Goal: Information Seeking & Learning: Learn about a topic

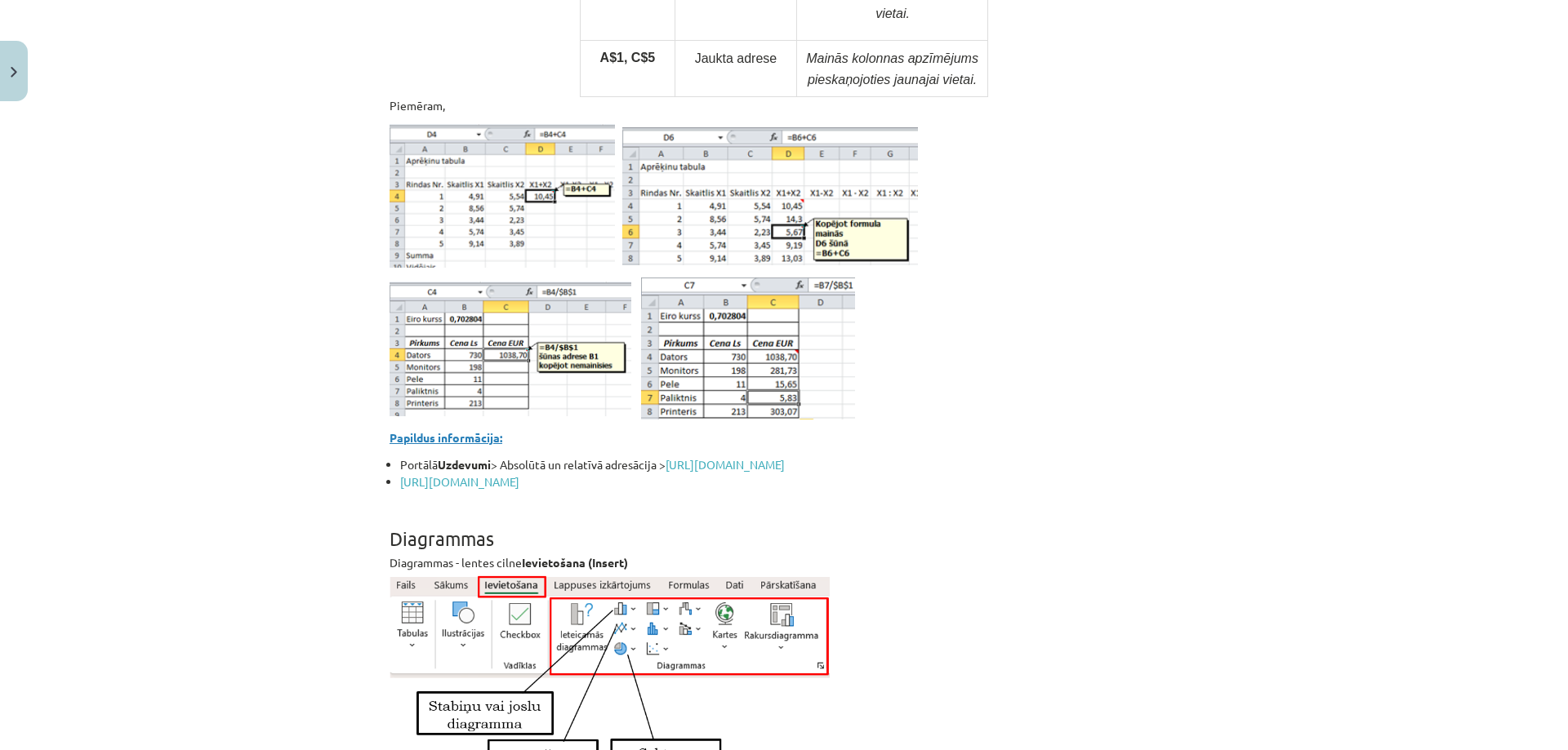
scroll to position [6327, 0]
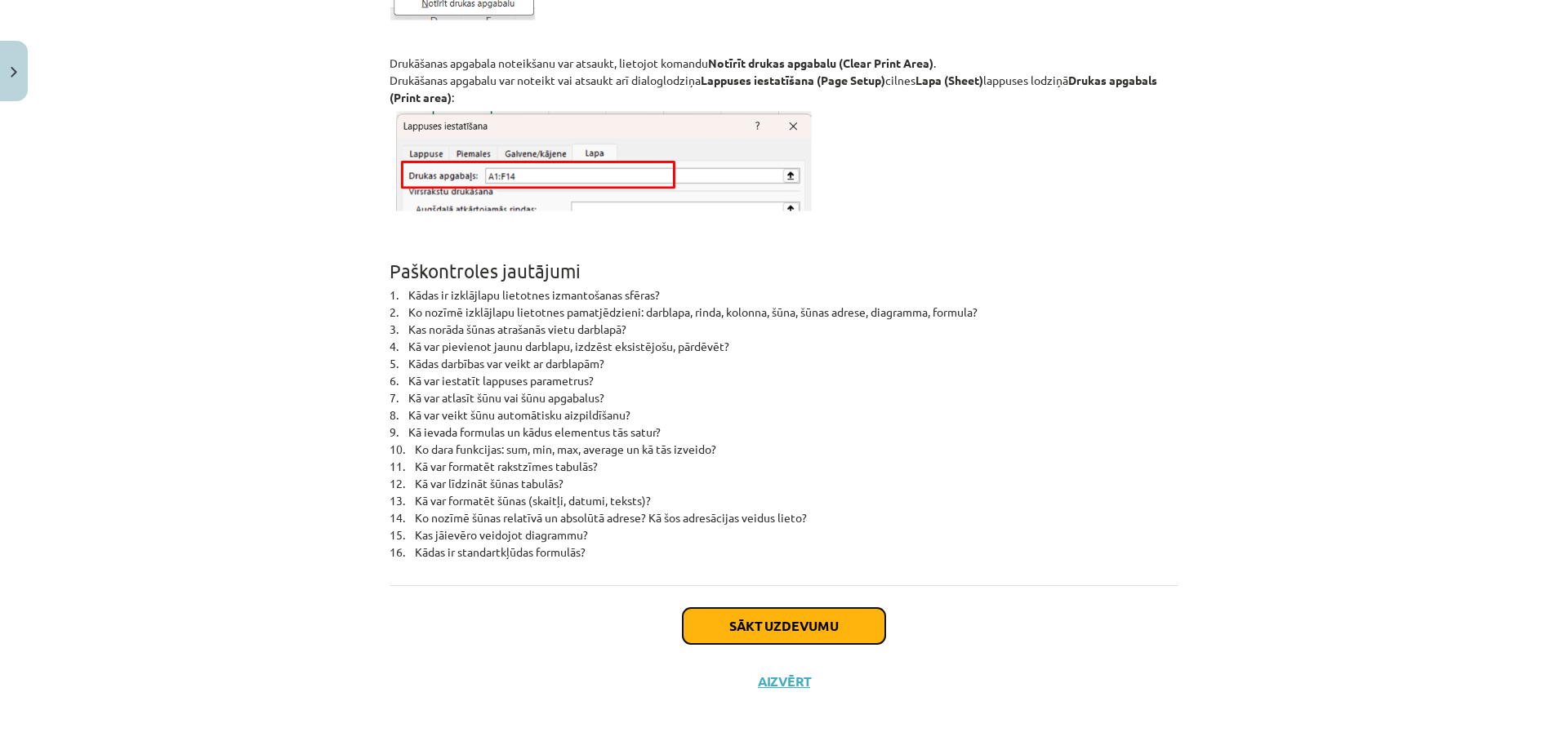
click at [698, 625] on button "Sākt uzdevumu" at bounding box center [784, 626] width 202 height 36
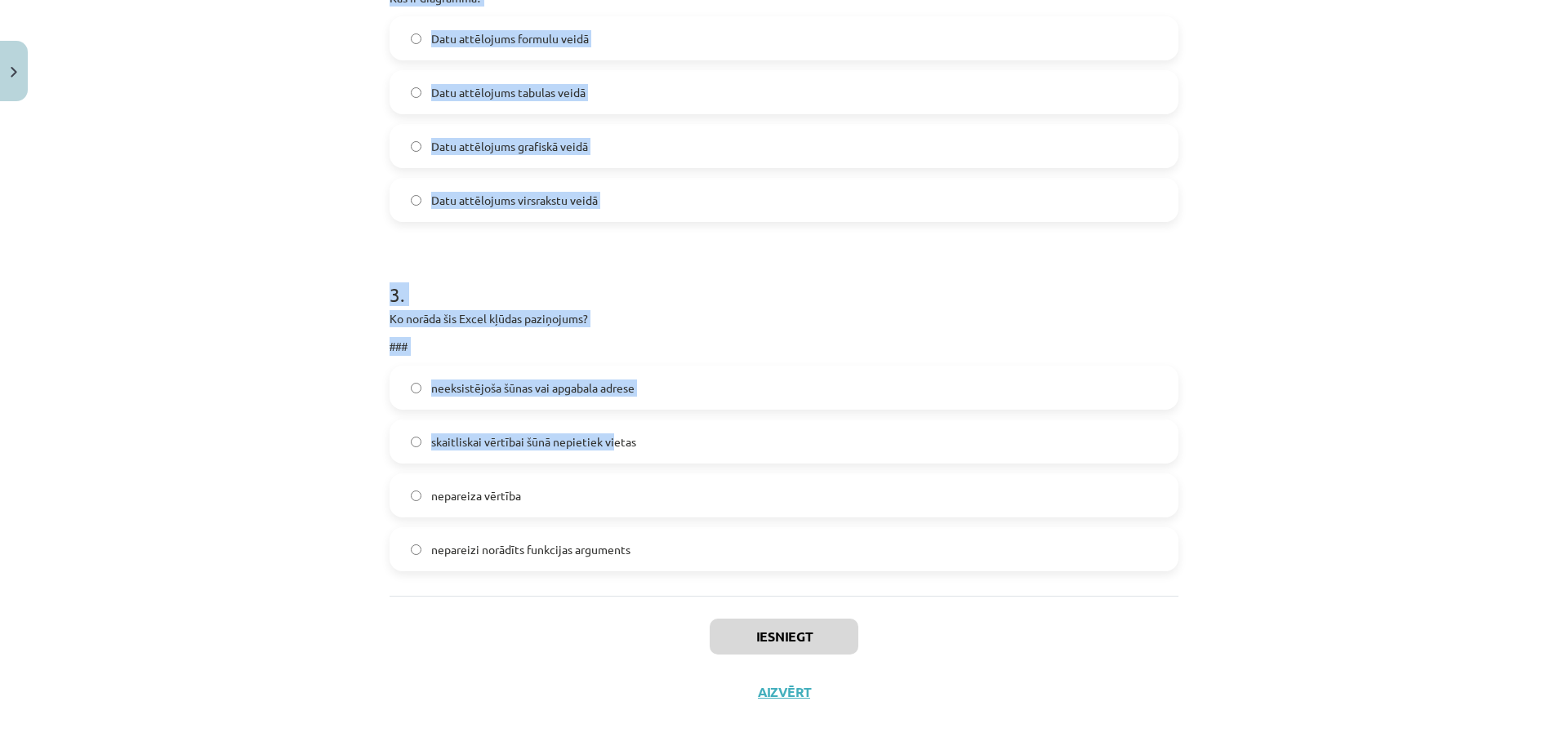
scroll to position [889, 0]
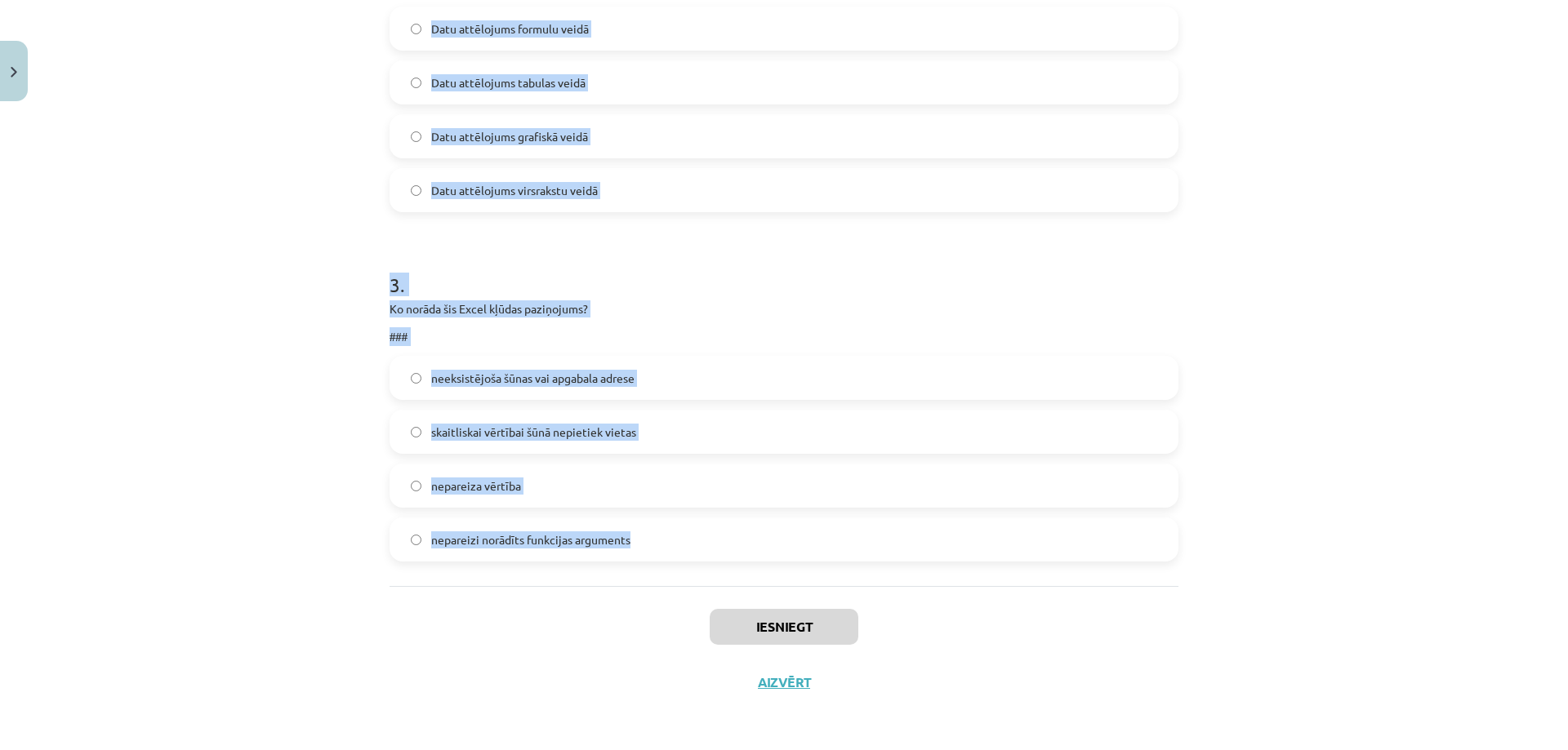
drag, startPoint x: 382, startPoint y: 119, endPoint x: 628, endPoint y: 540, distance: 487.6
copy form "1 . Šūnas nav apvienotas. Ko darīt, lai teksts nerakstītos pāri šūnas malām, ja…"
click at [316, 450] on div "Mācību tēma: Datorikas - 10. klases 3. ieskaites mācību materiāls #4 Excel (2. …" at bounding box center [784, 375] width 1568 height 750
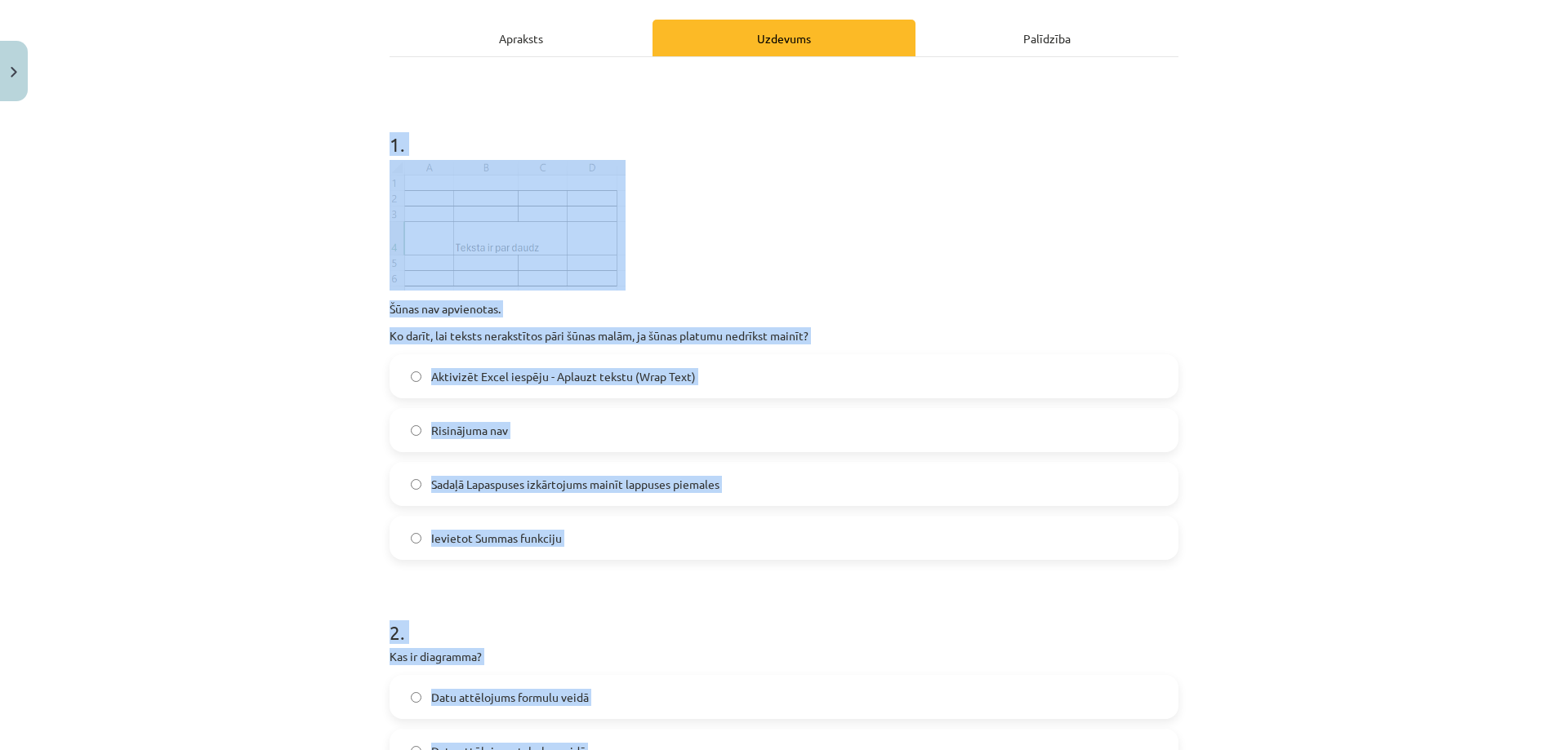
scroll to position [0, 0]
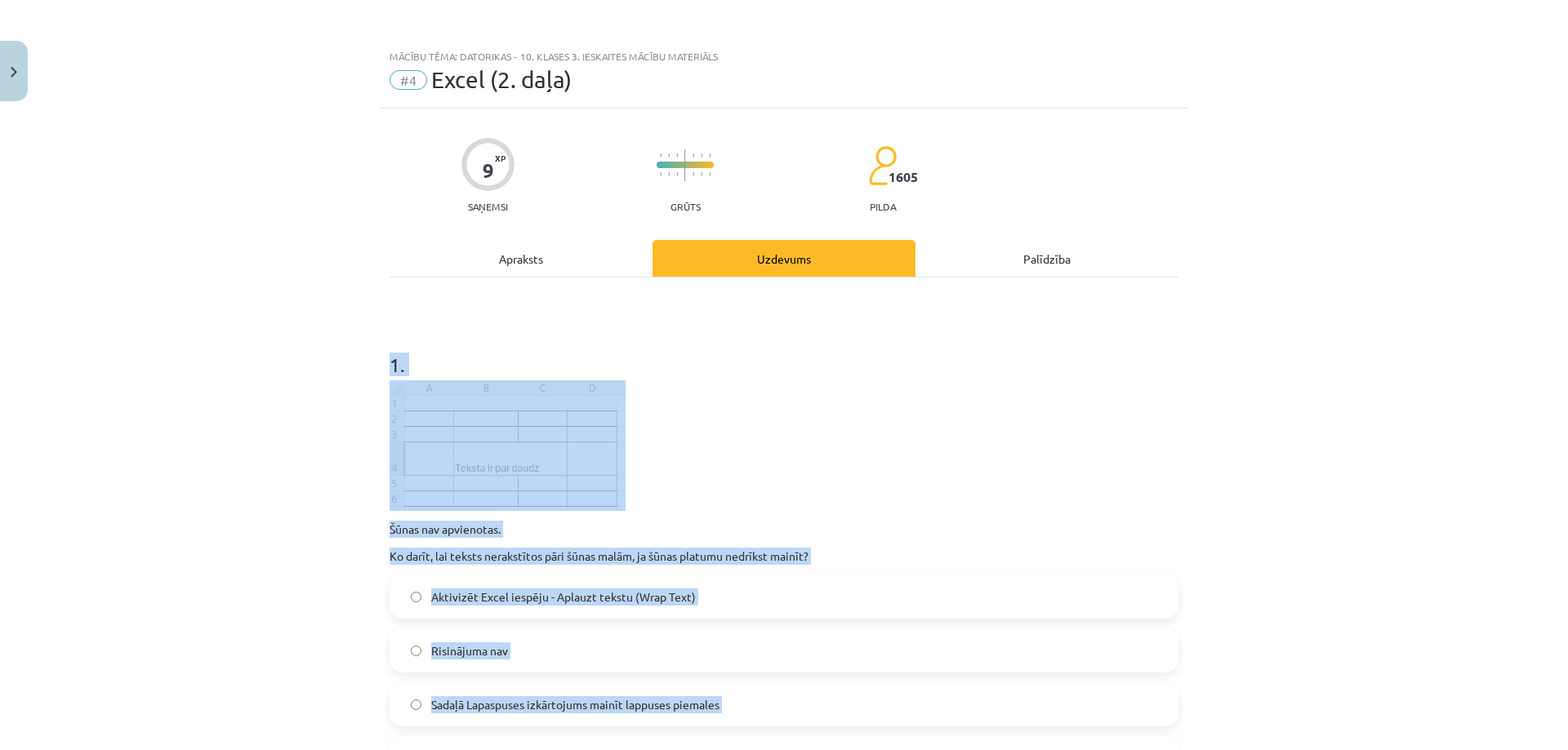
click at [549, 601] on span "Aktivizēt Excel iespēju - Aplauzt tekstu (Wrap Text)" at bounding box center [564, 597] width 265 height 17
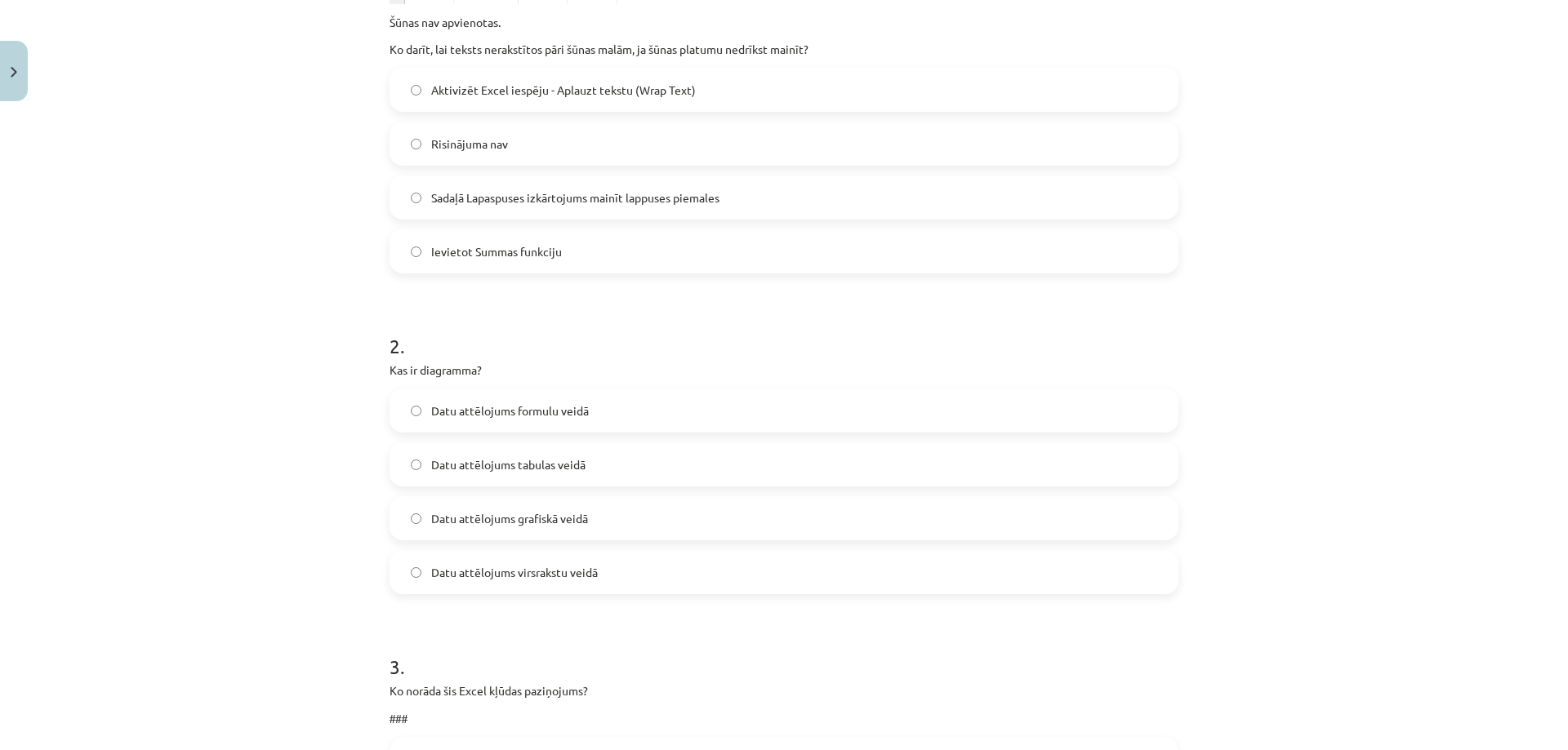
scroll to position [571, 0]
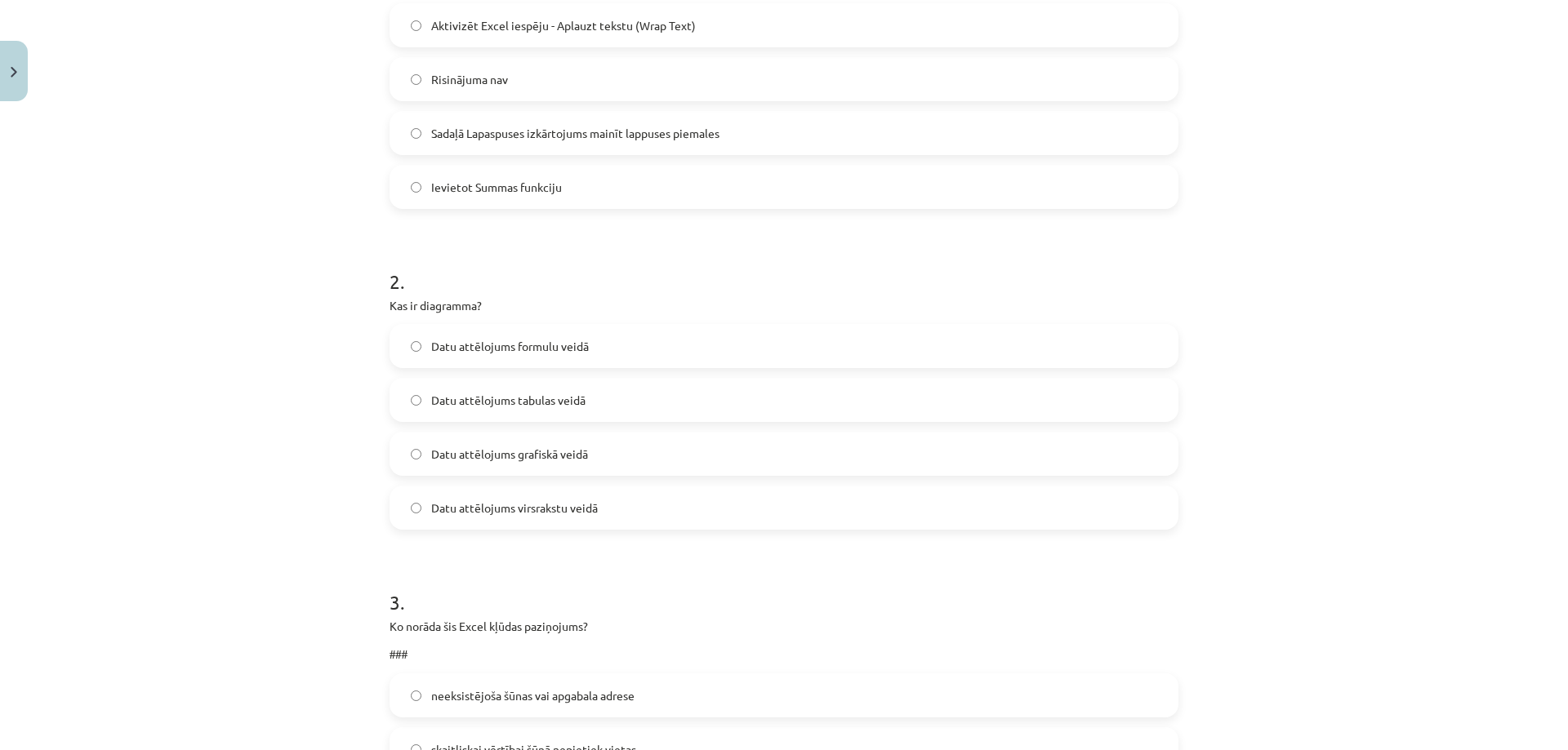
click at [586, 453] on label "Datu attēlojums grafiskā veidā" at bounding box center [784, 454] width 786 height 41
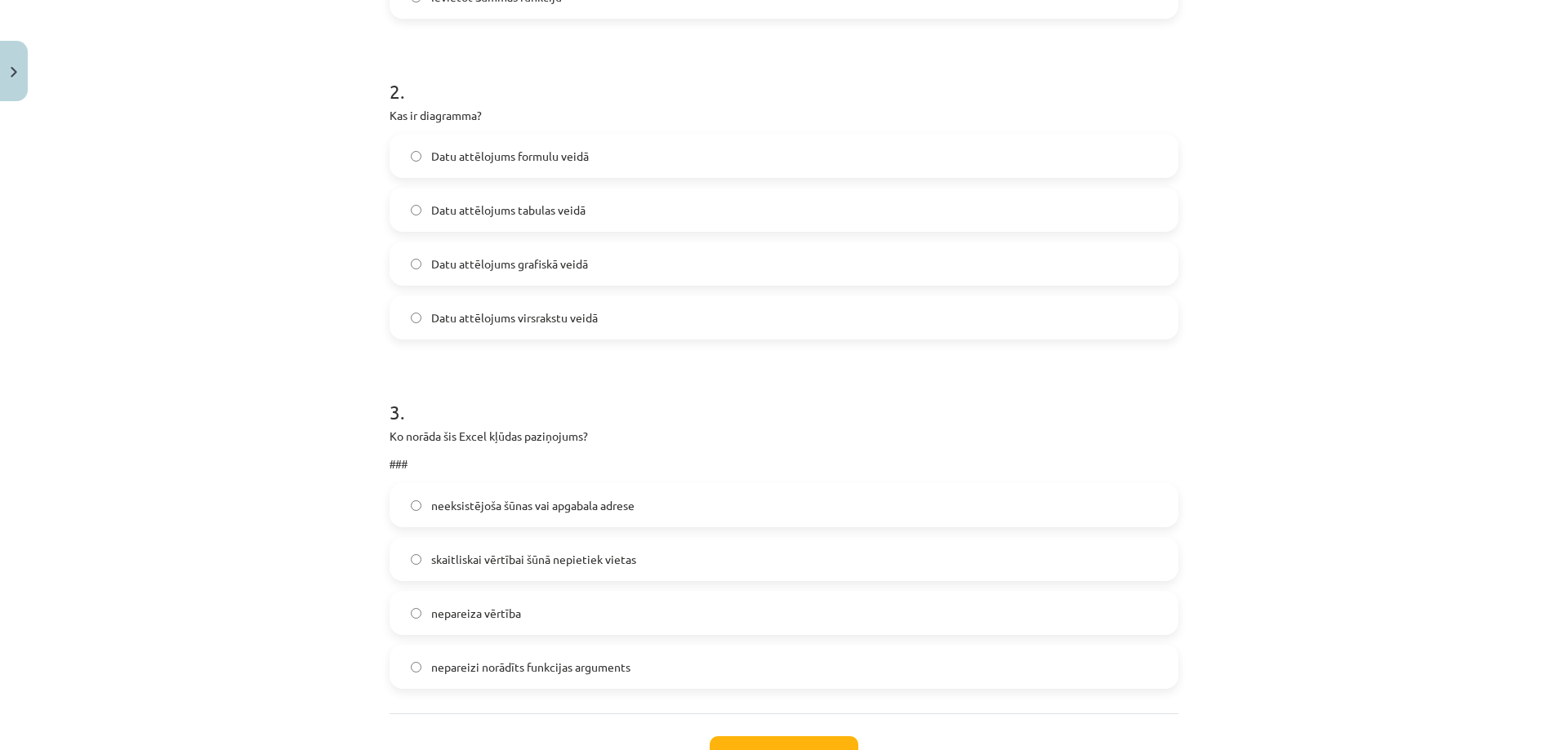
scroll to position [889, 0]
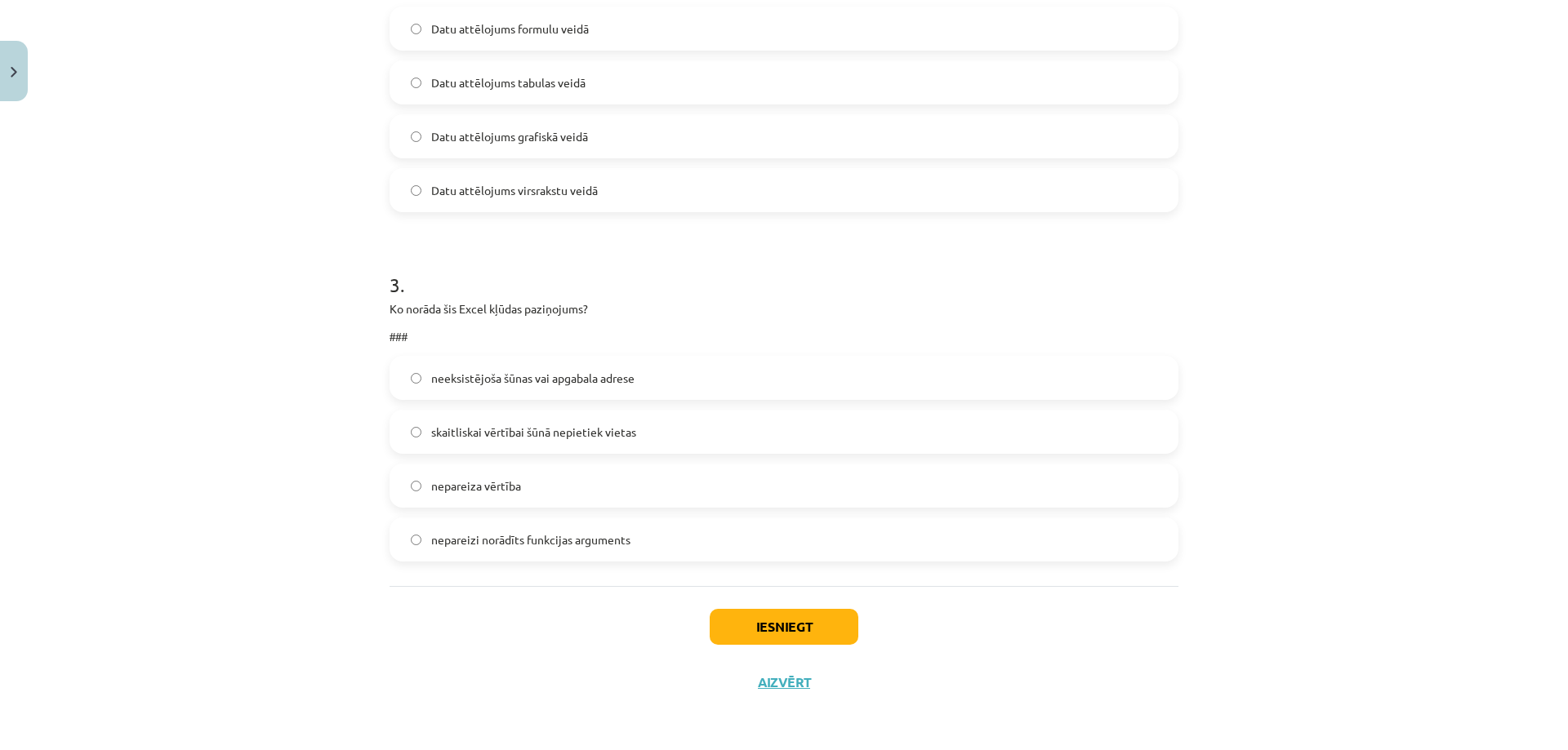
click at [590, 426] on span "skaitliskai vērtībai šūnā nepietiek vietas" at bounding box center [533, 432] width 205 height 17
click at [734, 637] on button "Iesniegt" at bounding box center [784, 627] width 149 height 36
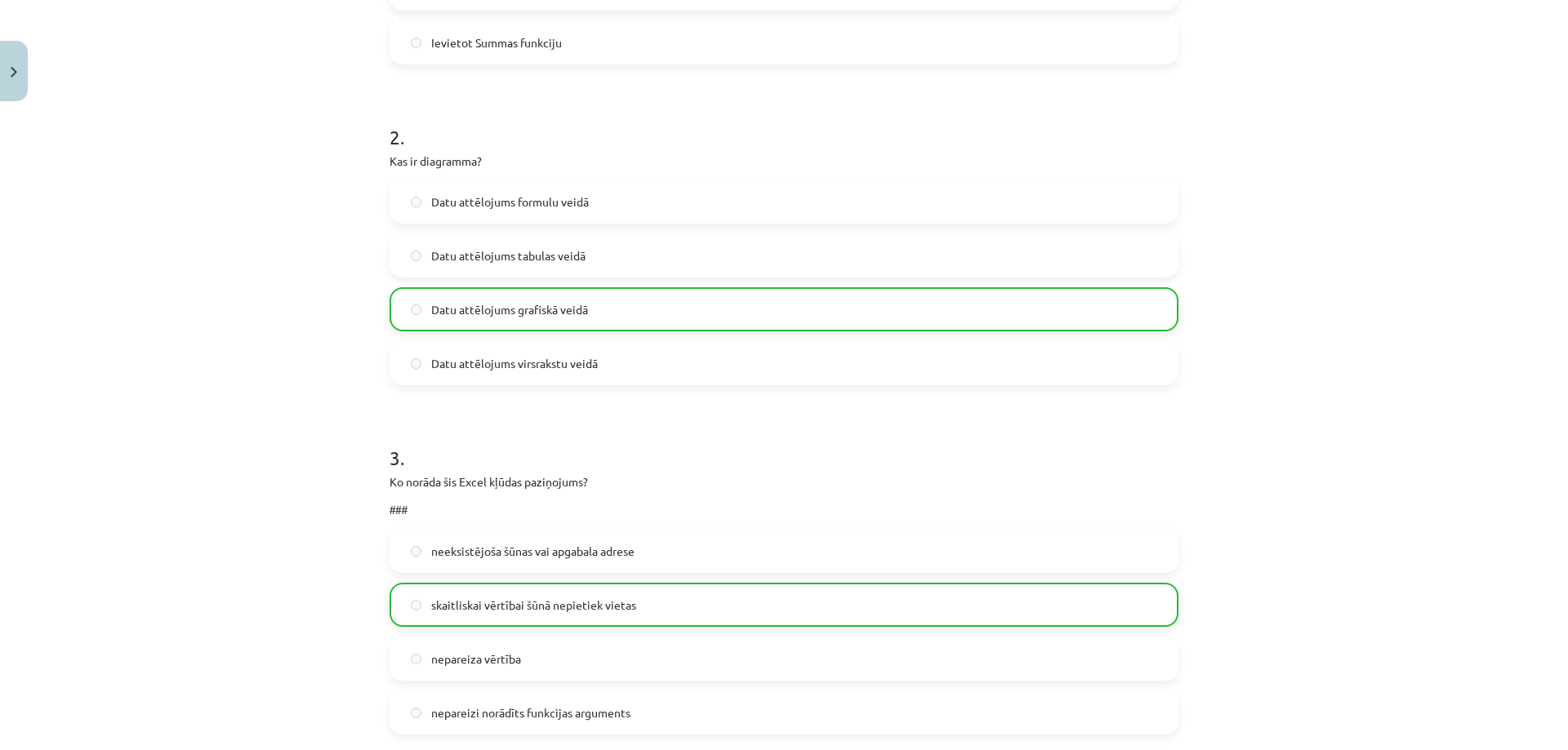
scroll to position [941, 0]
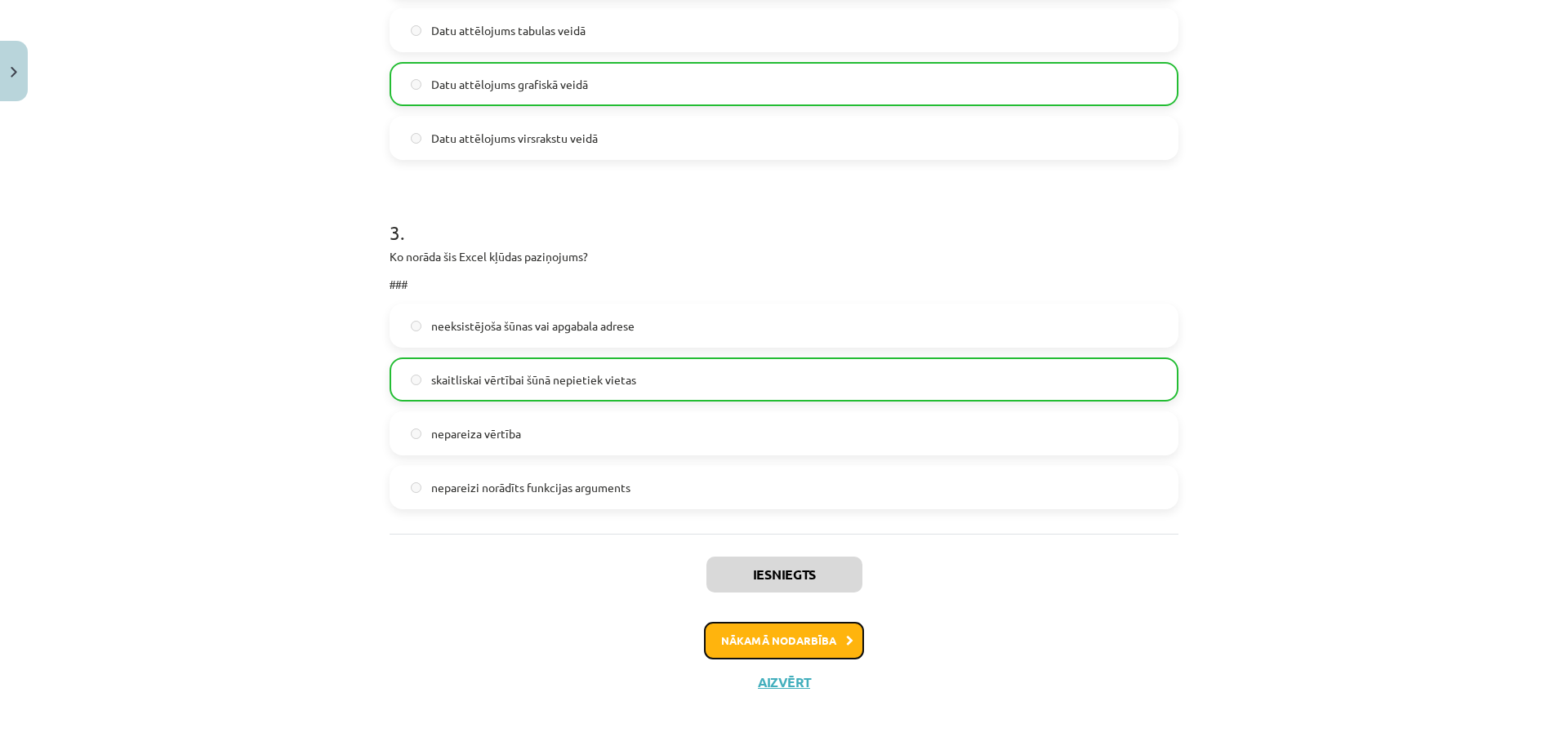
click at [735, 628] on button "Nākamā nodarbība" at bounding box center [783, 640] width 160 height 37
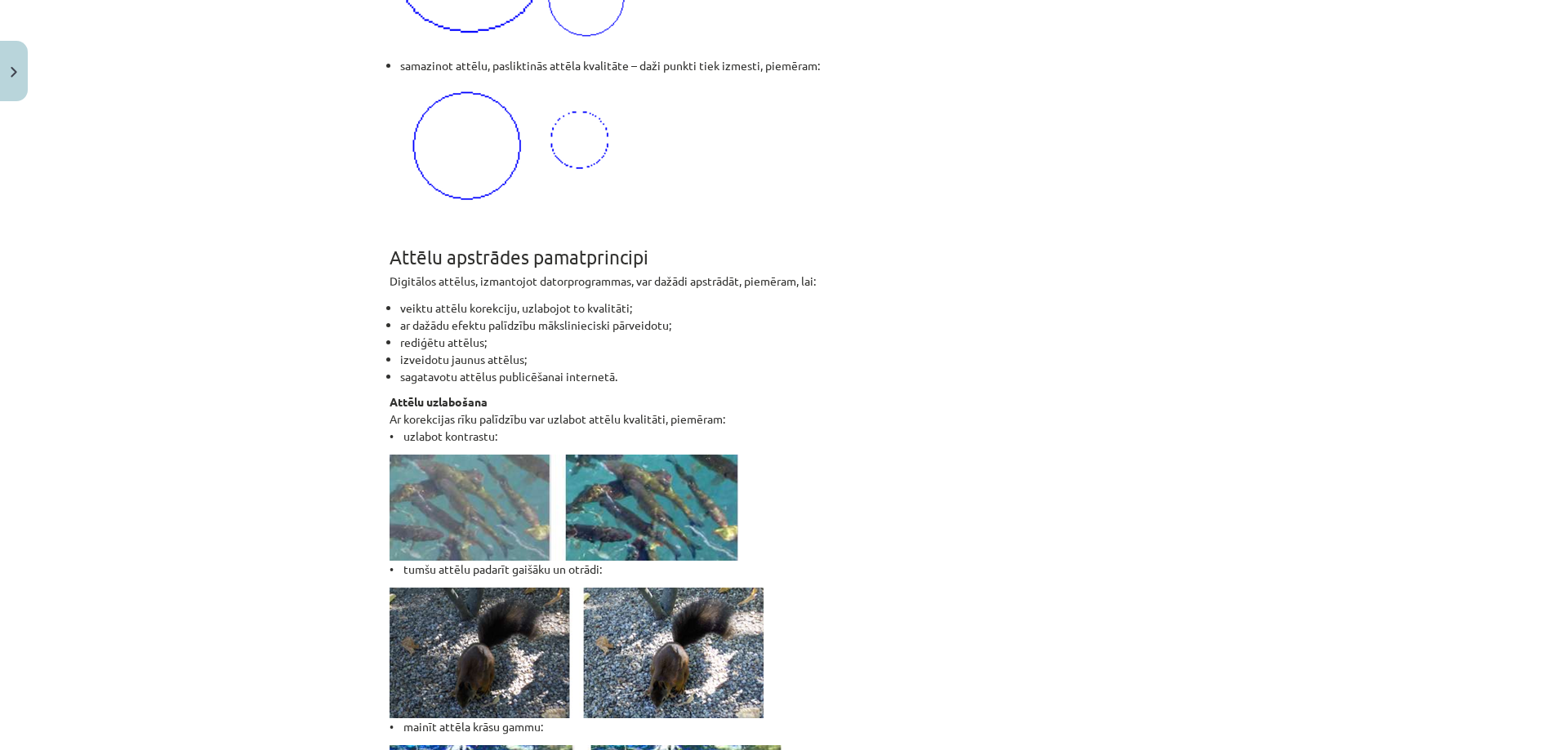
scroll to position [2095, 0]
